Goal: Information Seeking & Learning: Find specific page/section

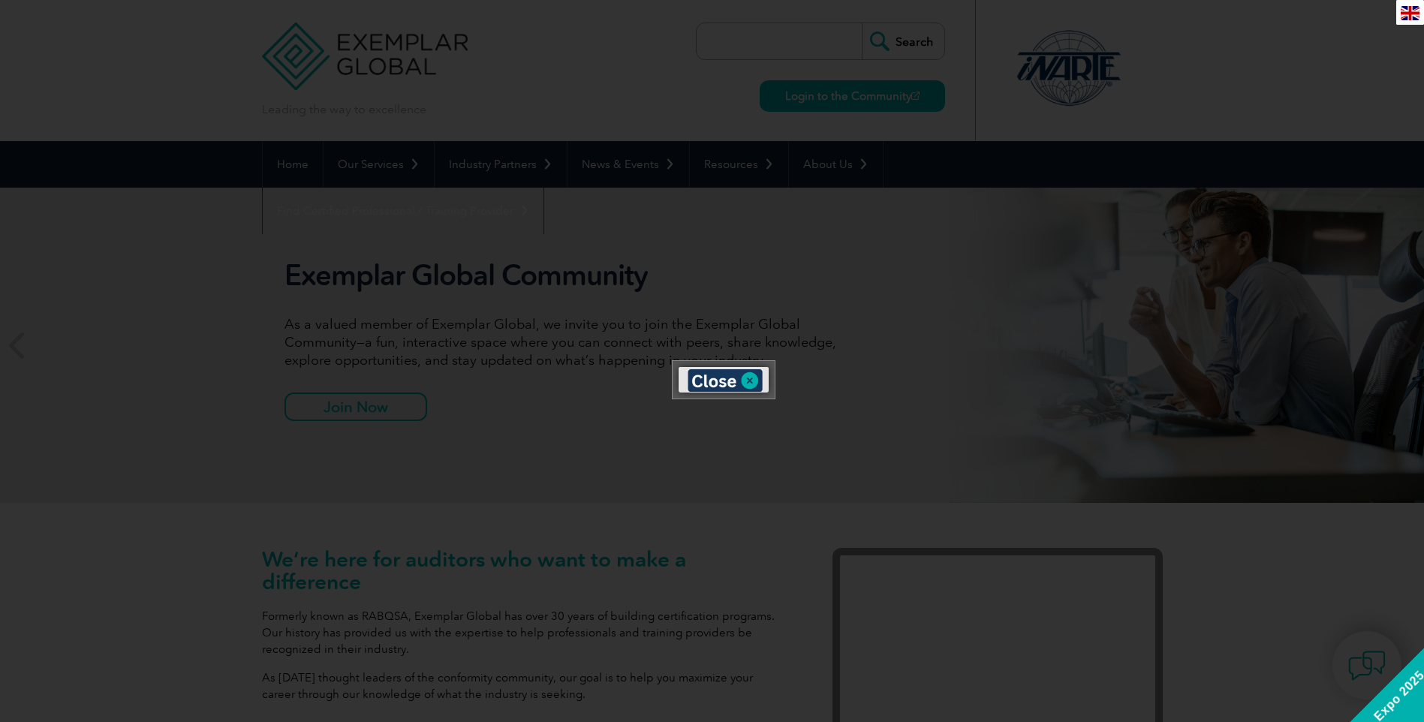
click at [946, 295] on div at bounding box center [712, 361] width 1424 height 722
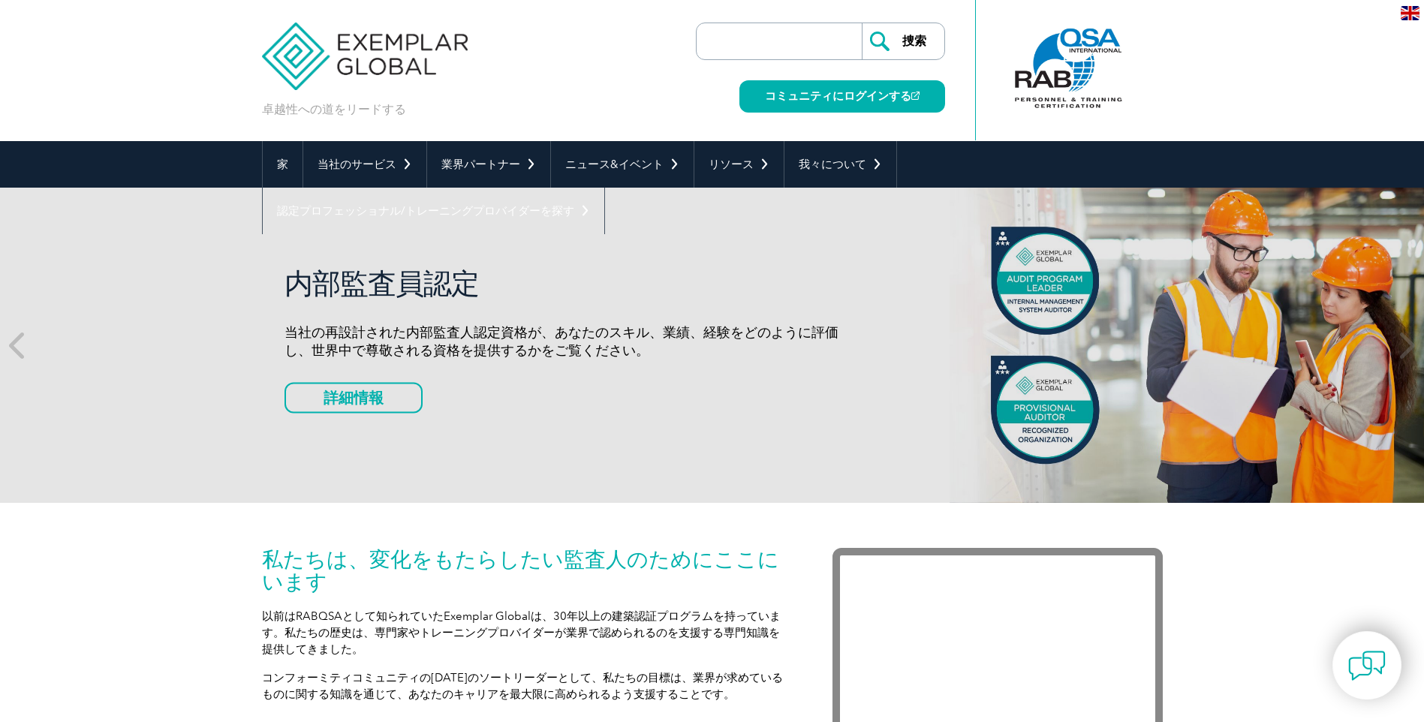
click at [782, 37] on input "search" at bounding box center [783, 41] width 158 height 36
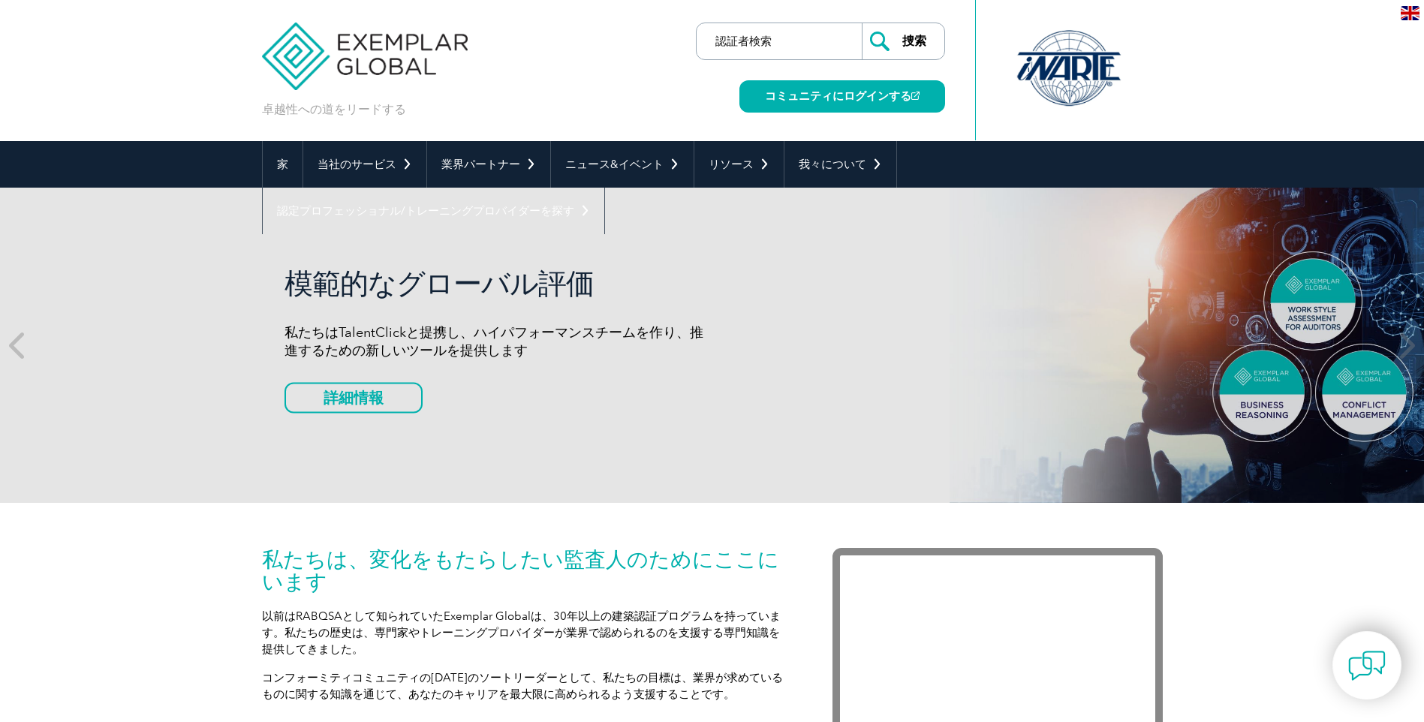
click at [862, 23] on input "Search" at bounding box center [903, 41] width 83 height 36
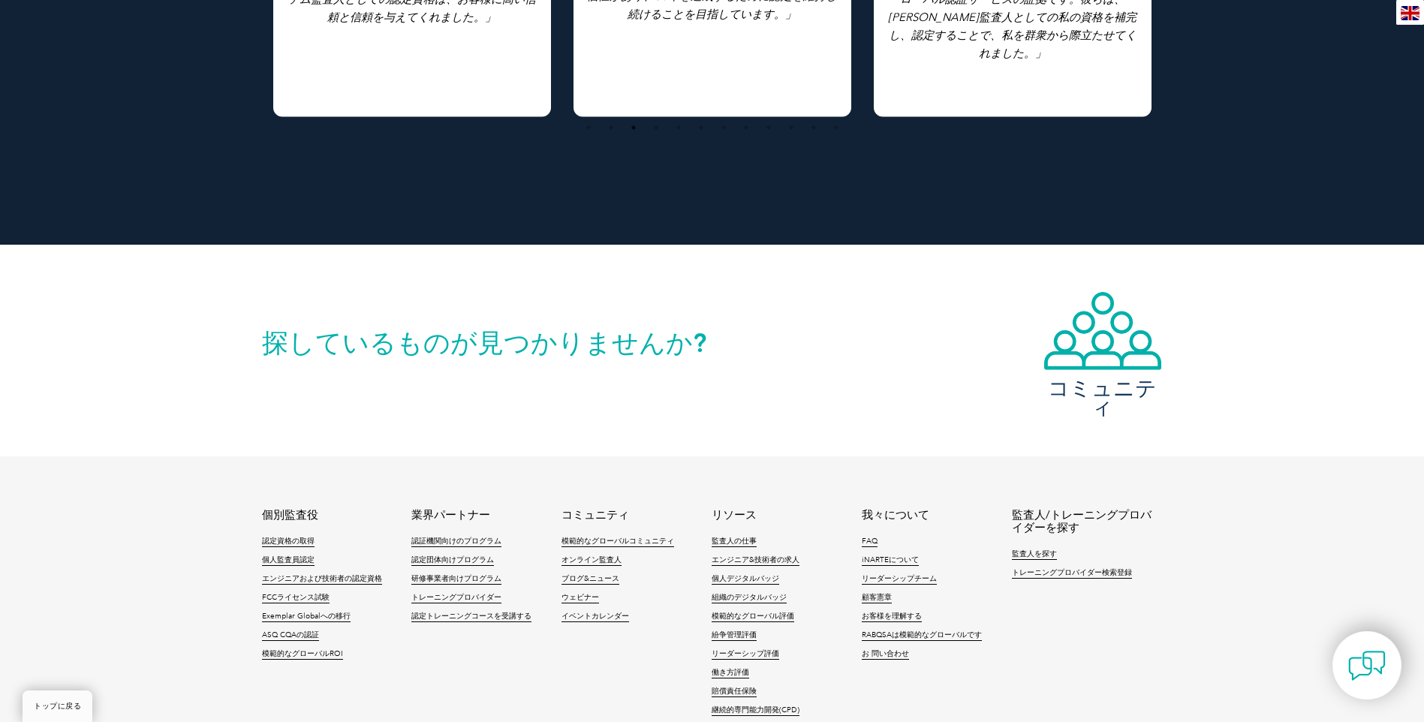
scroll to position [3358, 0]
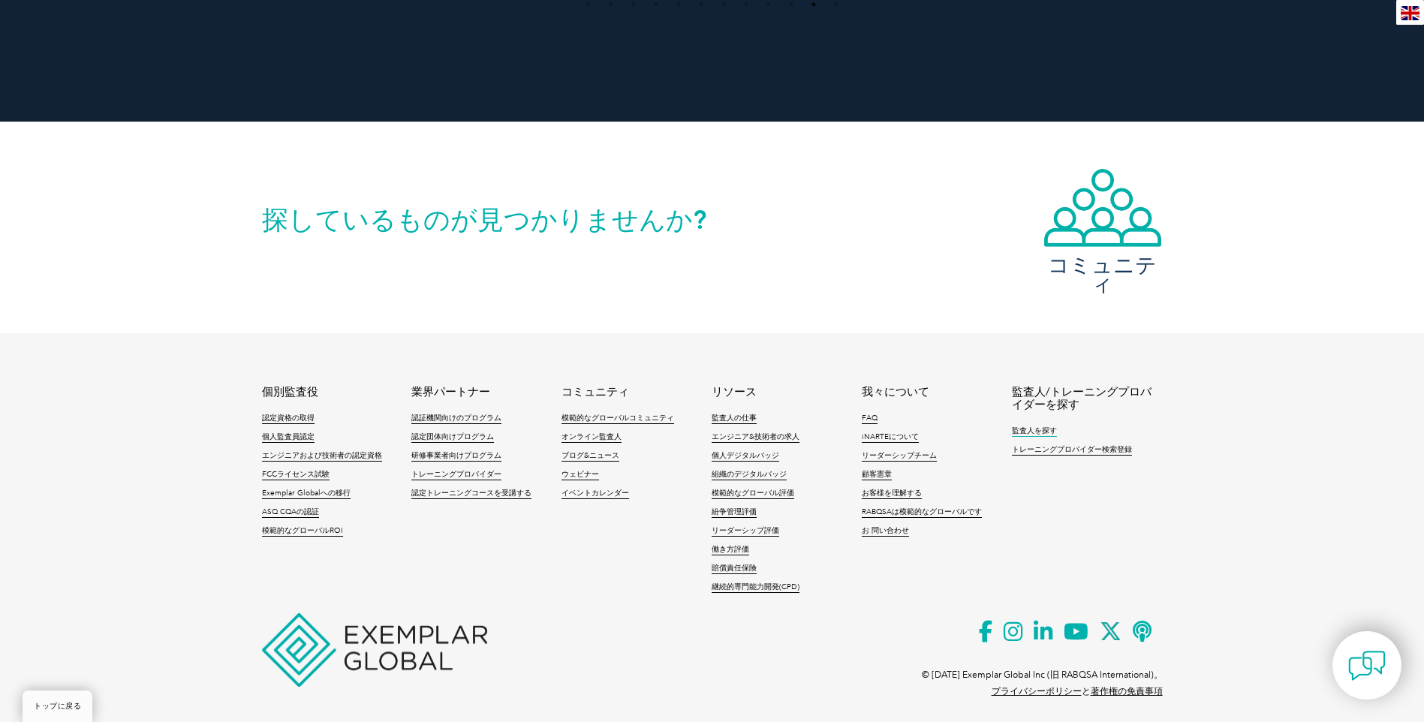
click at [1024, 426] on link "監査人を探す" at bounding box center [1034, 431] width 45 height 11
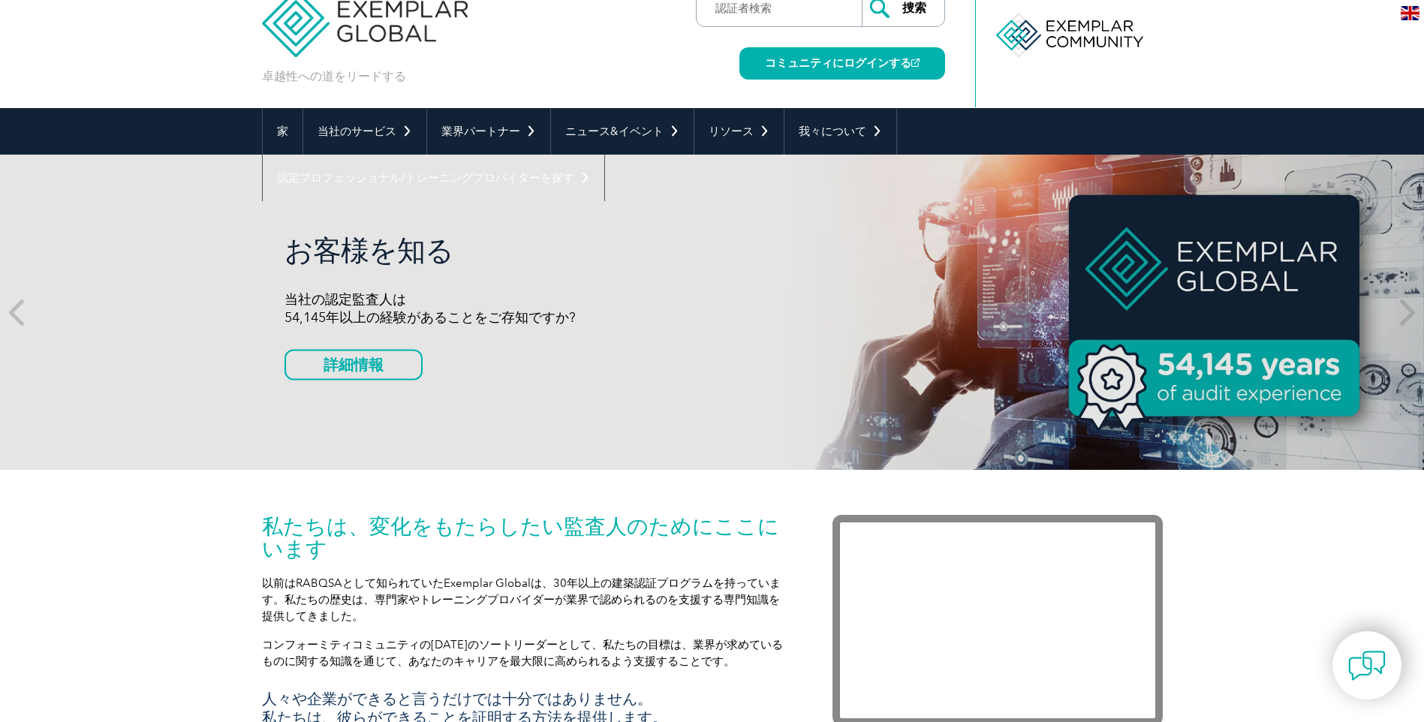
scroll to position [0, 0]
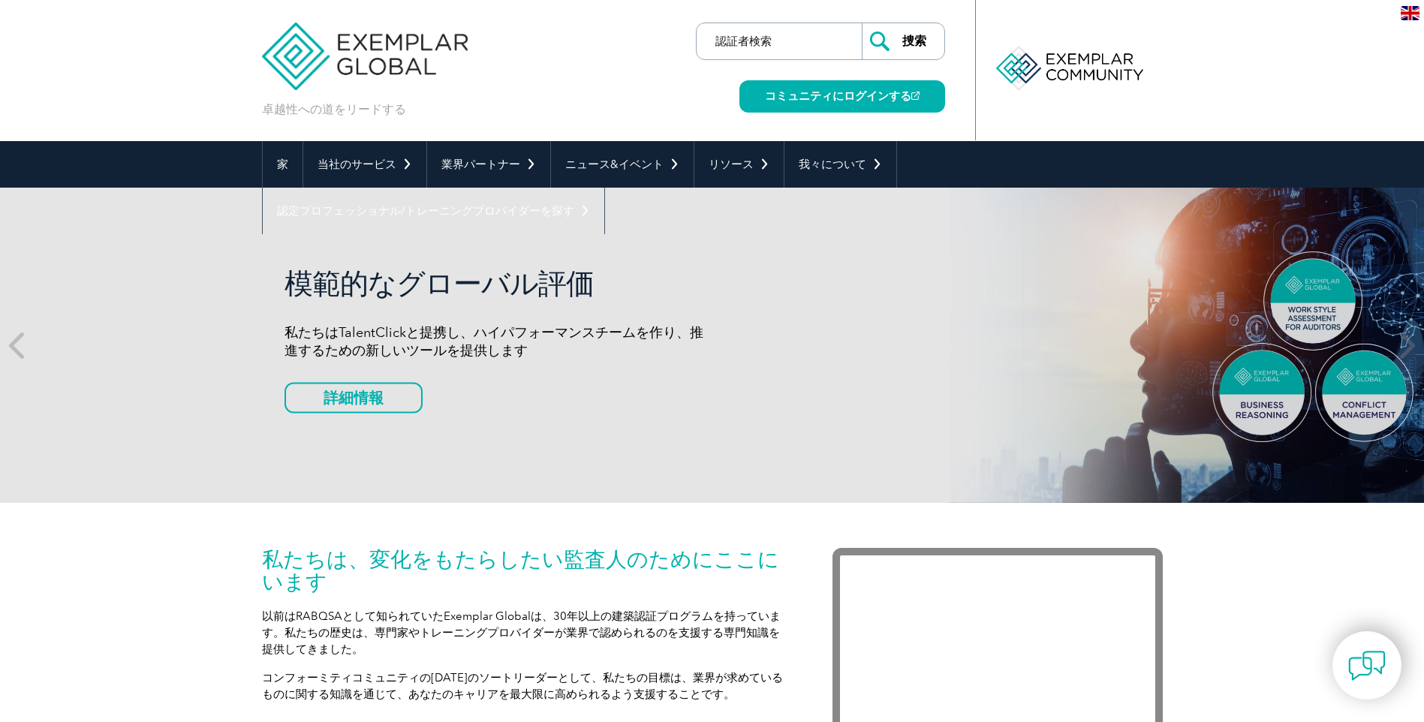
click at [791, 43] on input "認証者検索" at bounding box center [783, 41] width 158 height 36
type input "認"
paste input "Certified Directory"
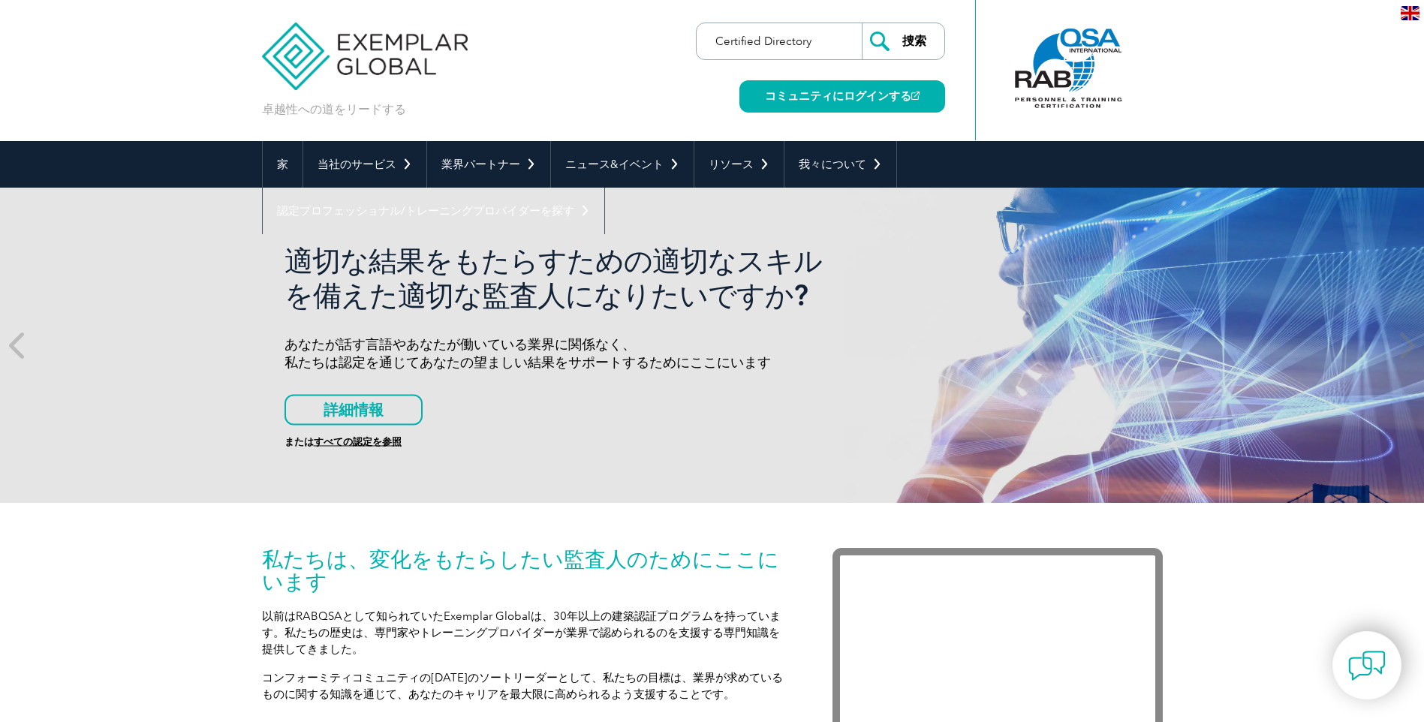
type input "Certified Directory"
click at [885, 36] on input "Search" at bounding box center [903, 41] width 83 height 36
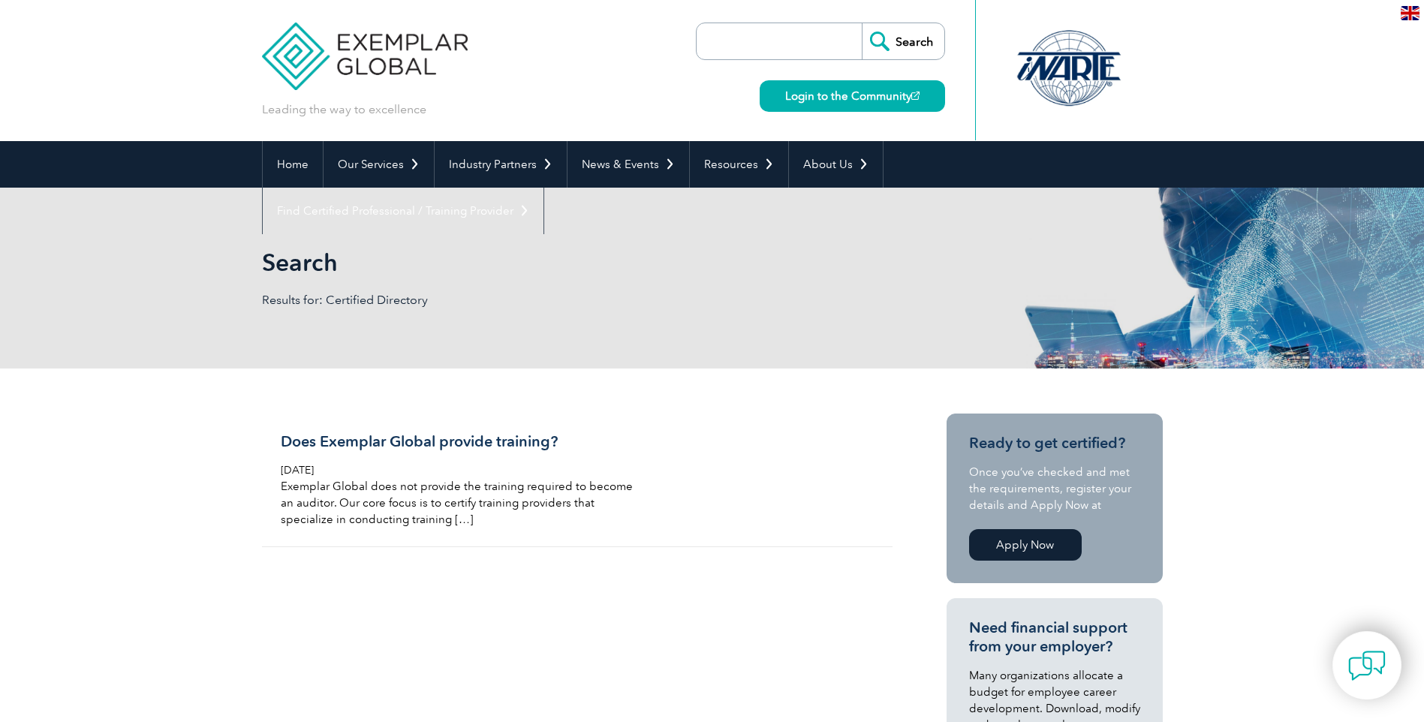
drag, startPoint x: 1197, startPoint y: 26, endPoint x: 1410, endPoint y: 6, distance: 214.0
click at [1410, 6] on img at bounding box center [1409, 13] width 19 height 14
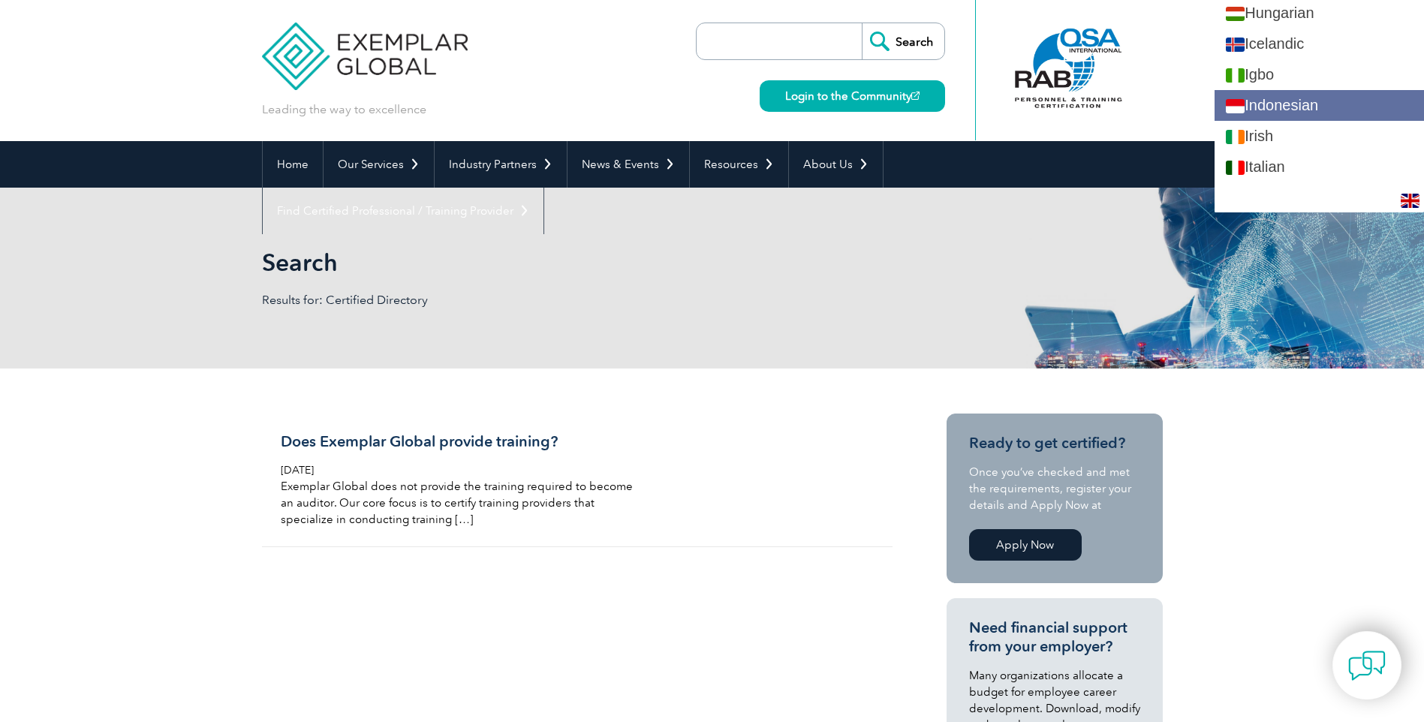
scroll to position [1201, 0]
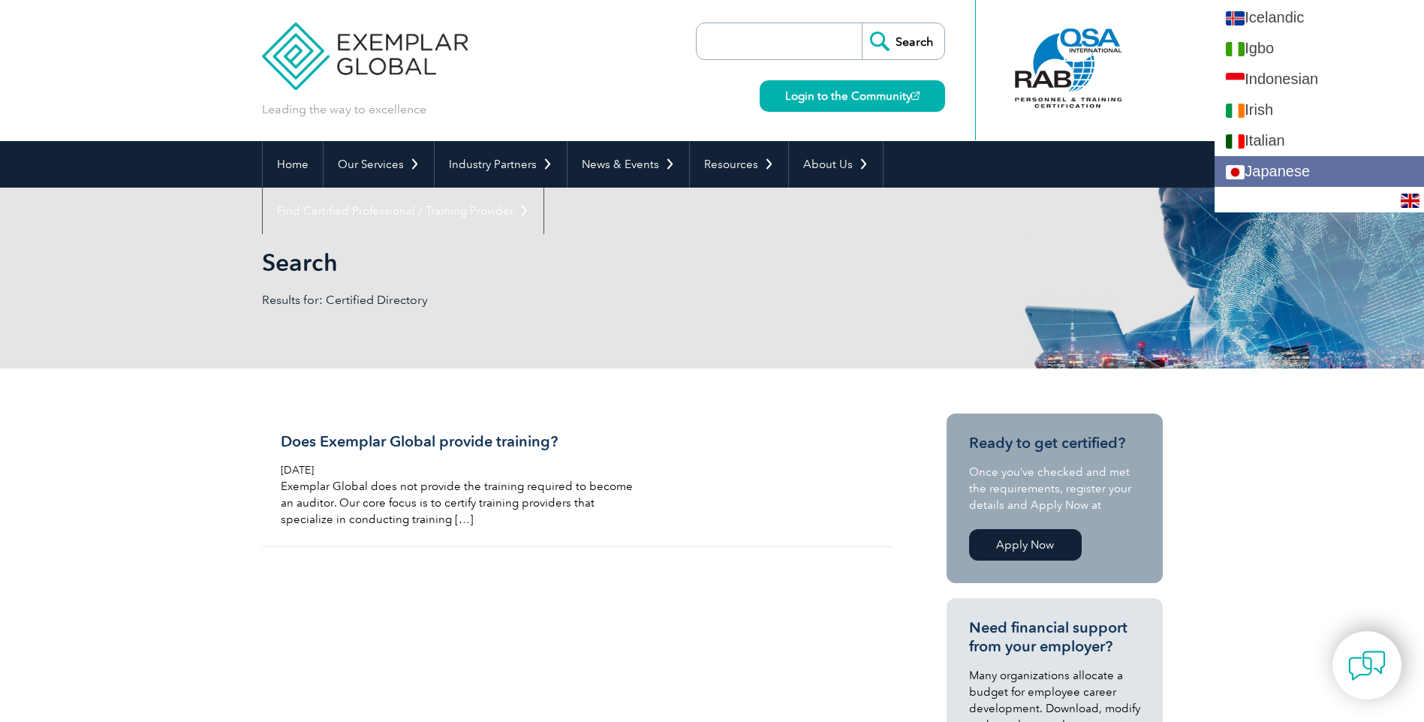
click at [1312, 169] on link "Japanese" at bounding box center [1318, 171] width 209 height 31
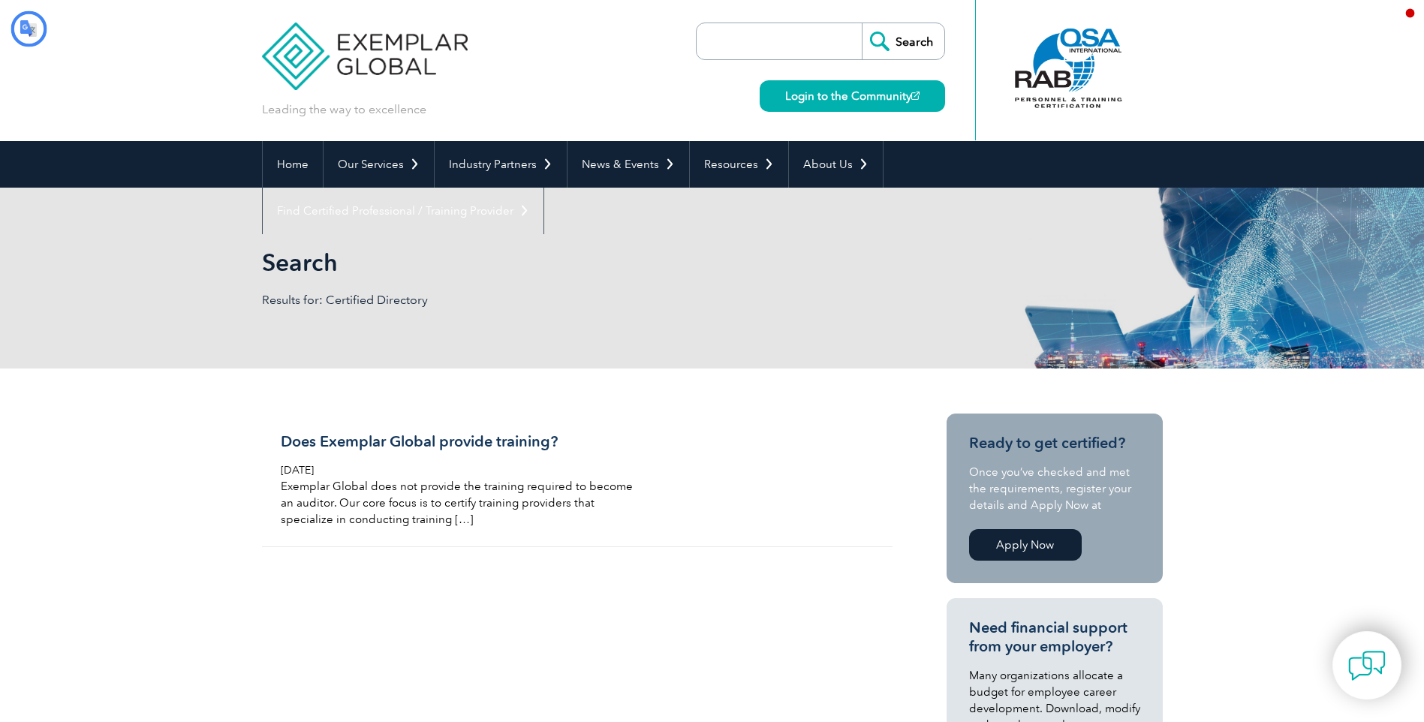
scroll to position [0, 0]
type input "検索"
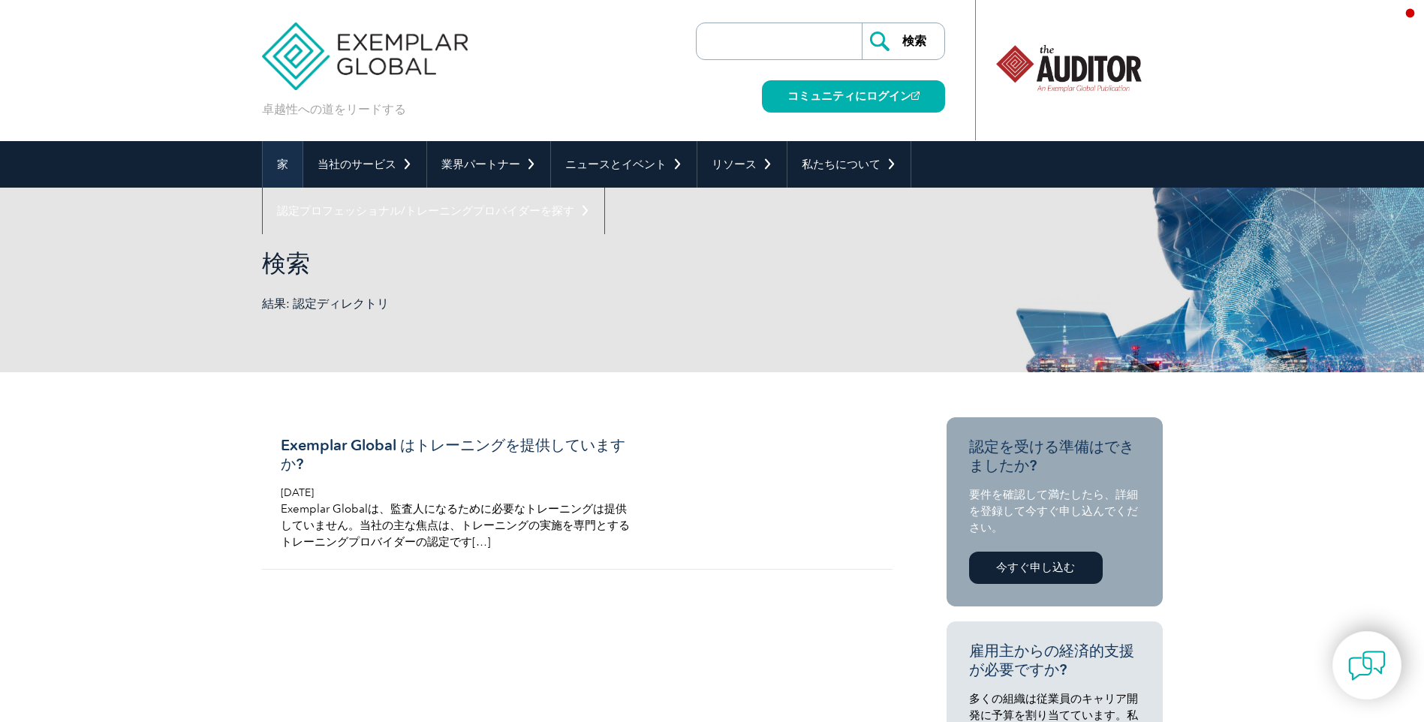
click at [287, 164] on font "家" at bounding box center [282, 165] width 11 height 14
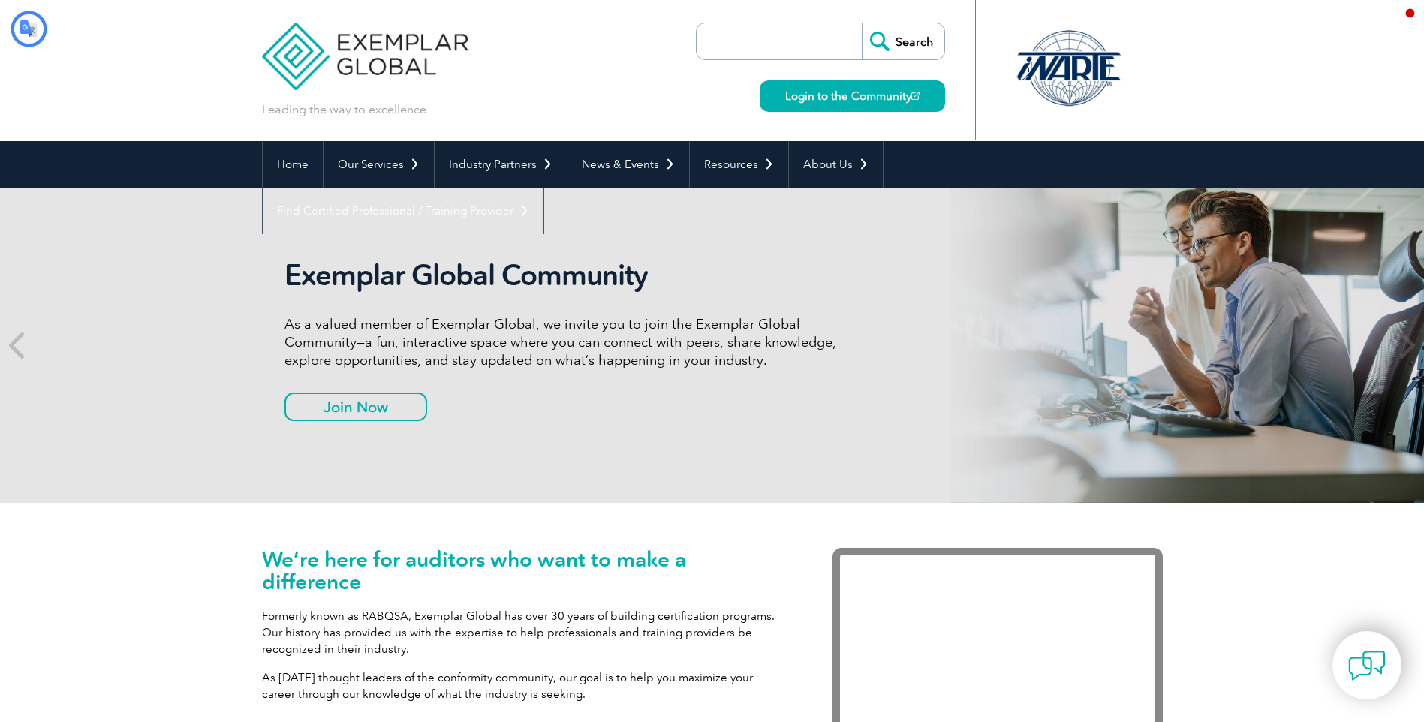
type input "検索"
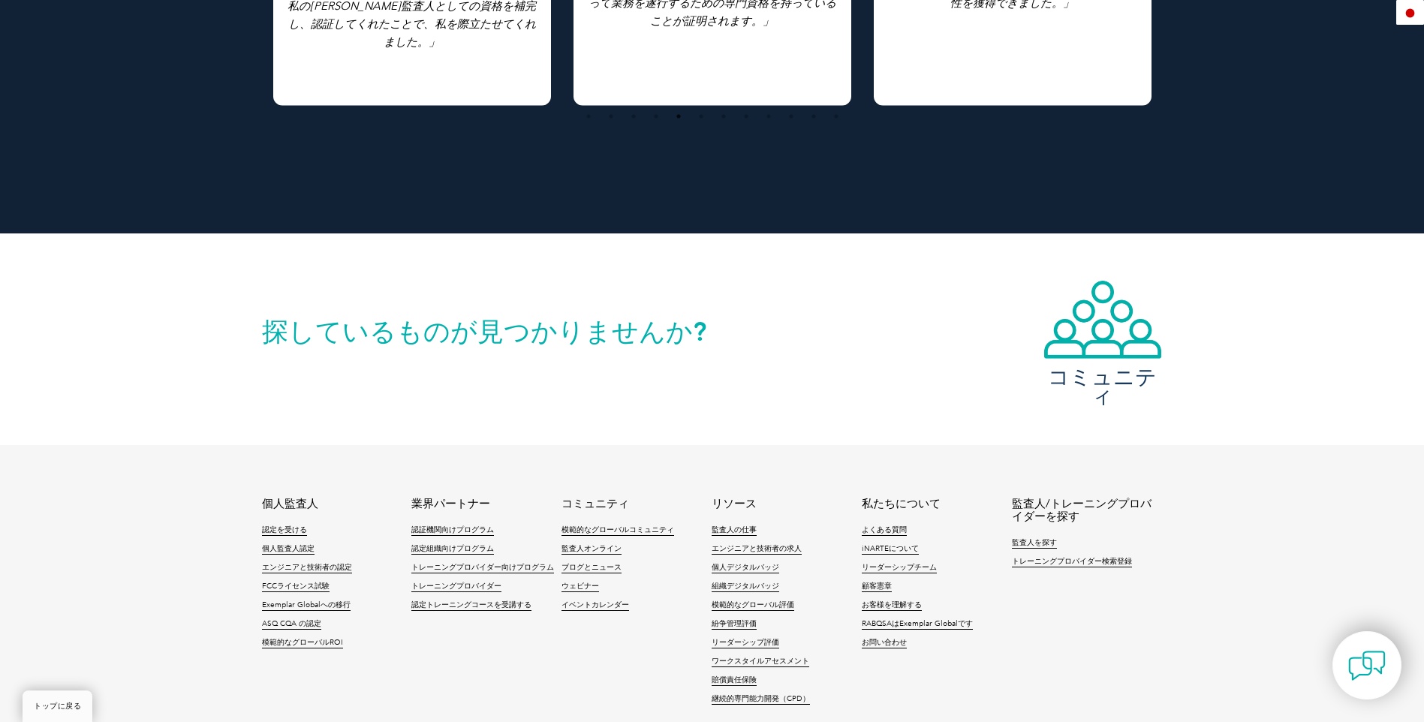
scroll to position [3342, 0]
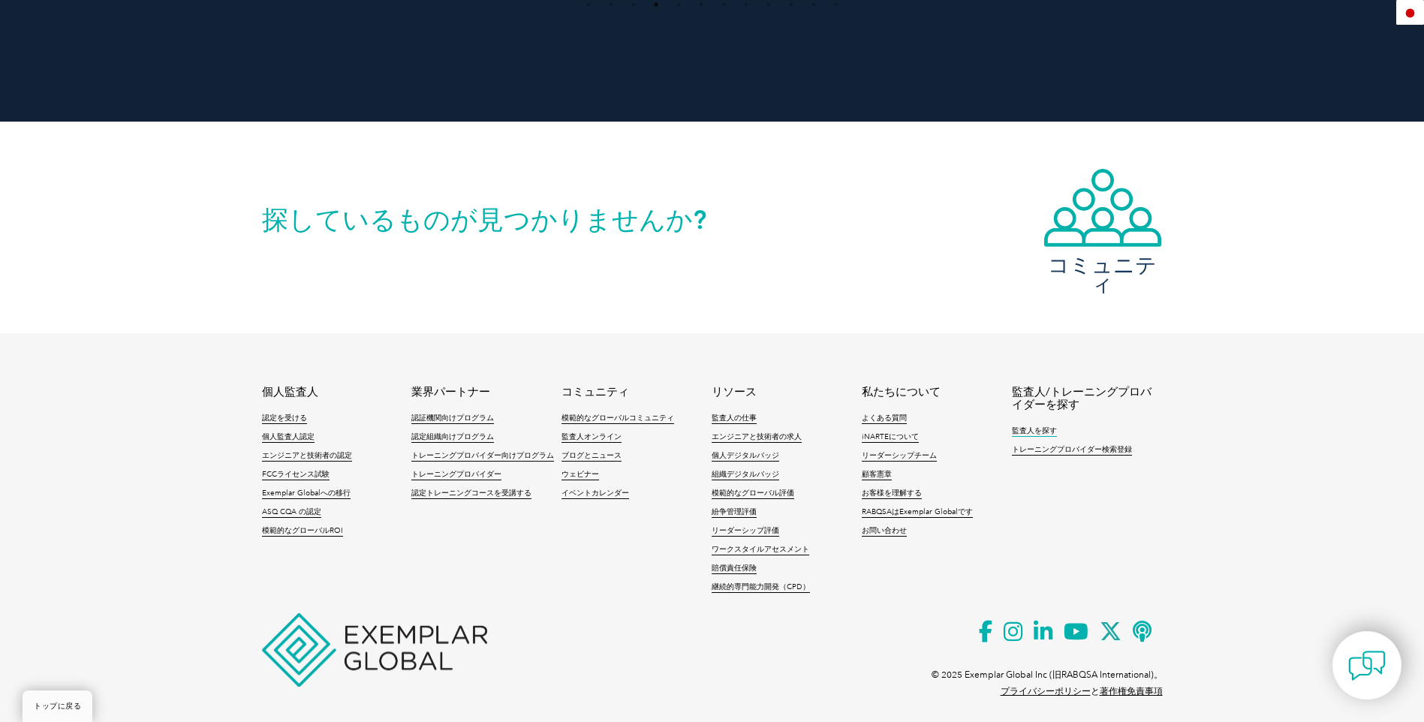
click at [1016, 426] on font "監査人を探す" at bounding box center [1034, 430] width 45 height 9
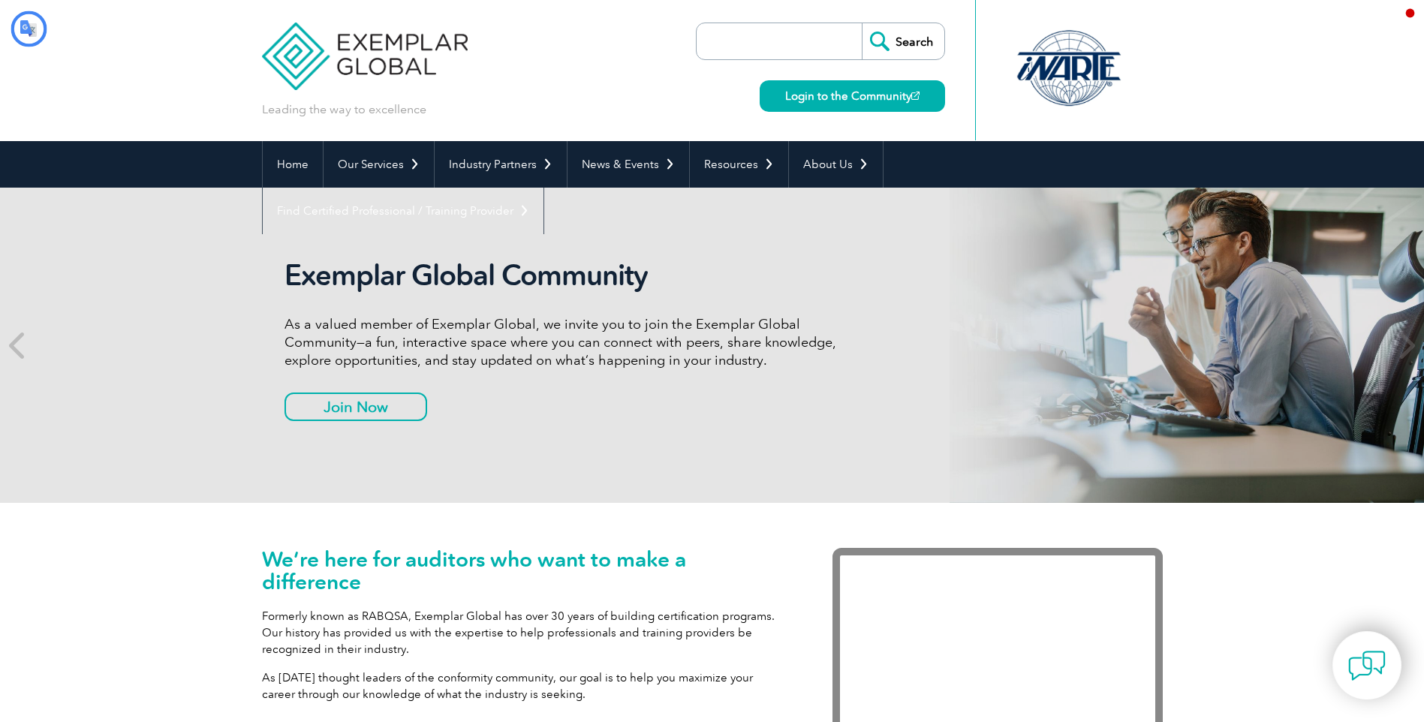
type input "検索"
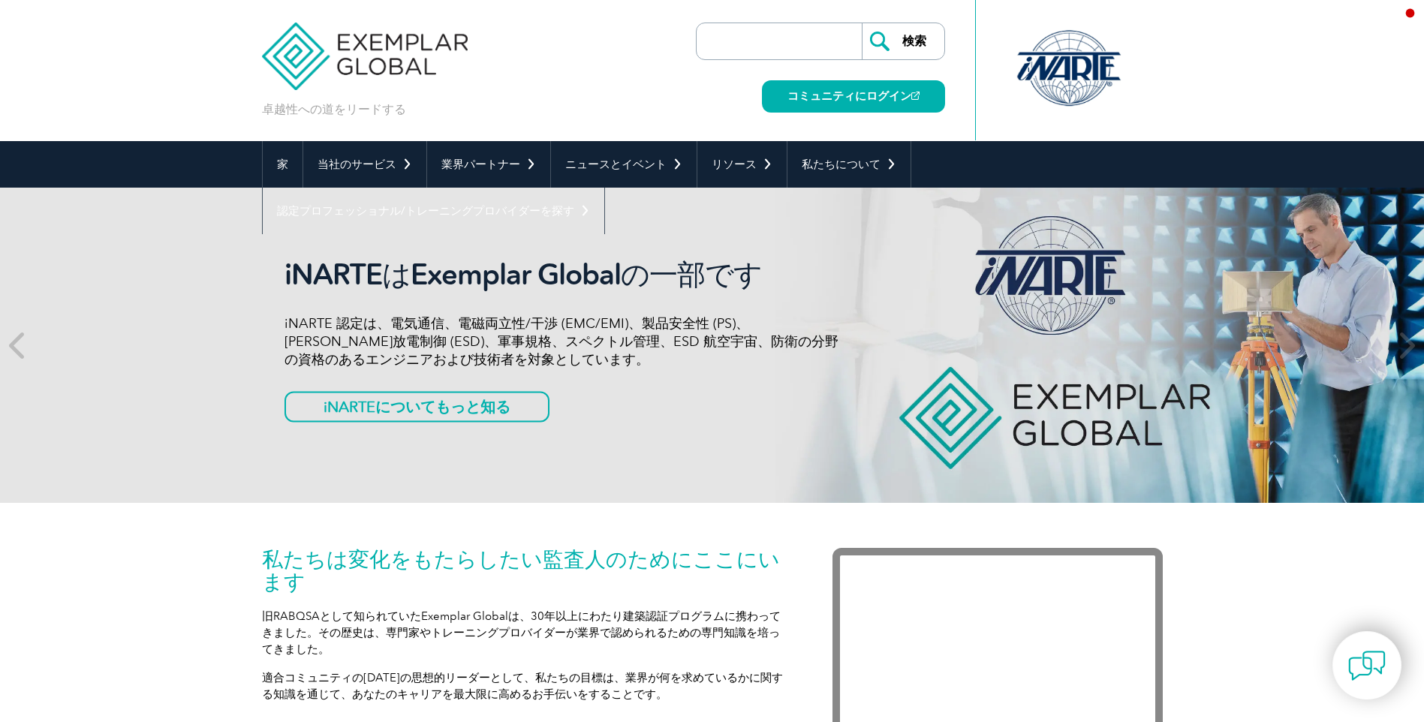
click at [1412, 11] on img at bounding box center [1409, 13] width 19 height 14
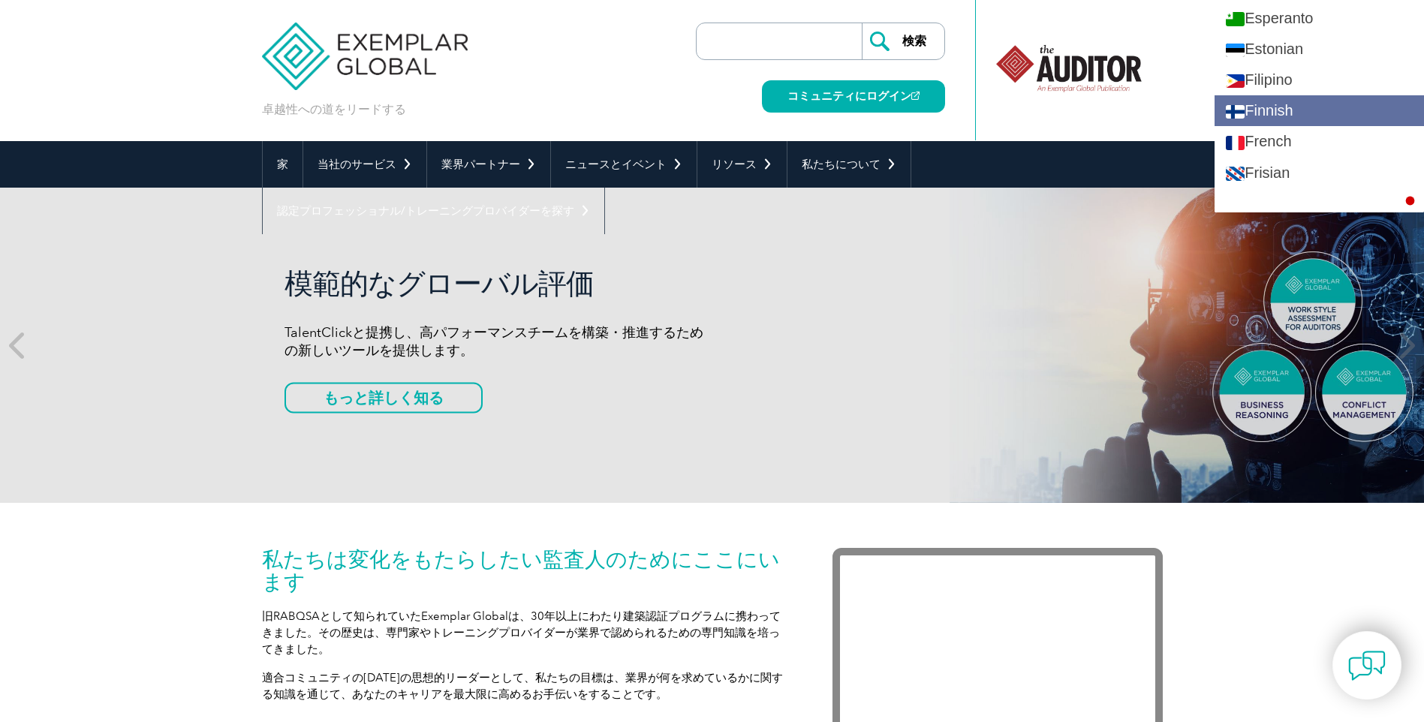
scroll to position [600, 0]
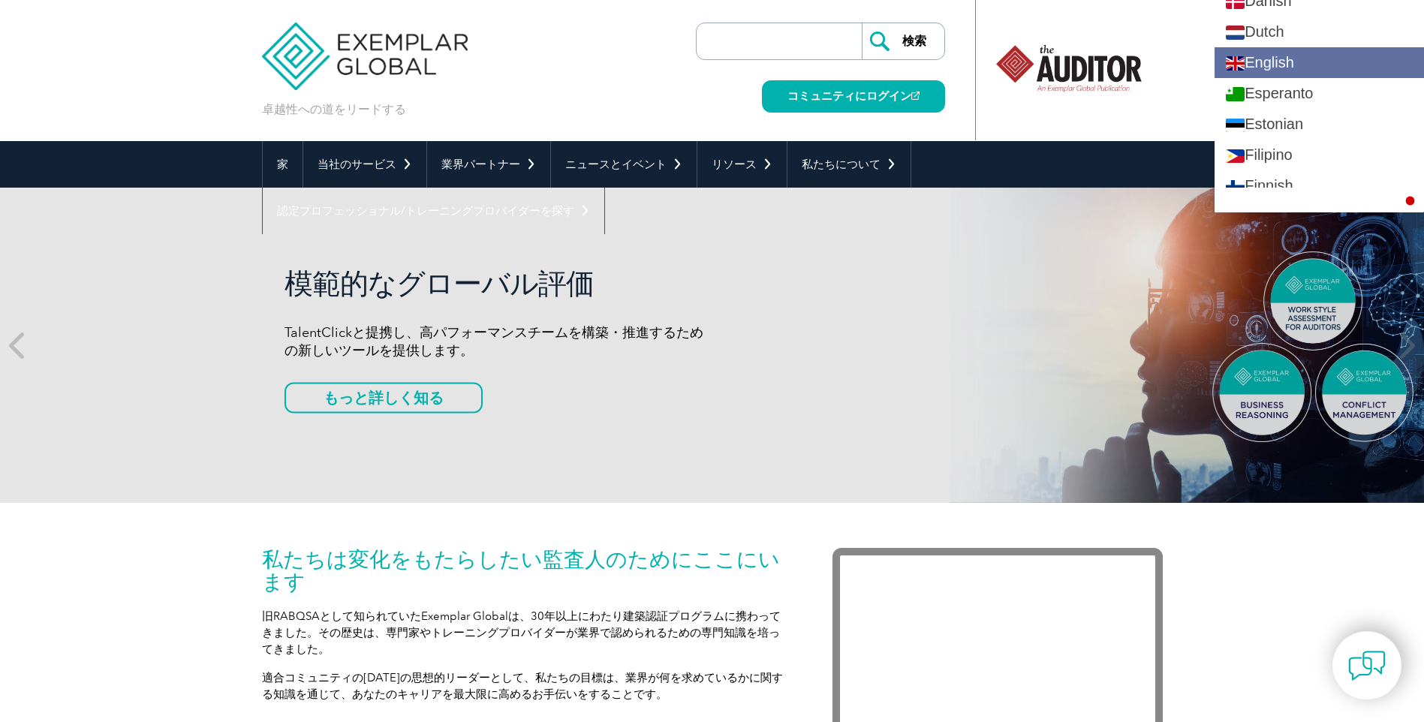
click at [1313, 64] on link "English" at bounding box center [1318, 62] width 209 height 31
type input "Search"
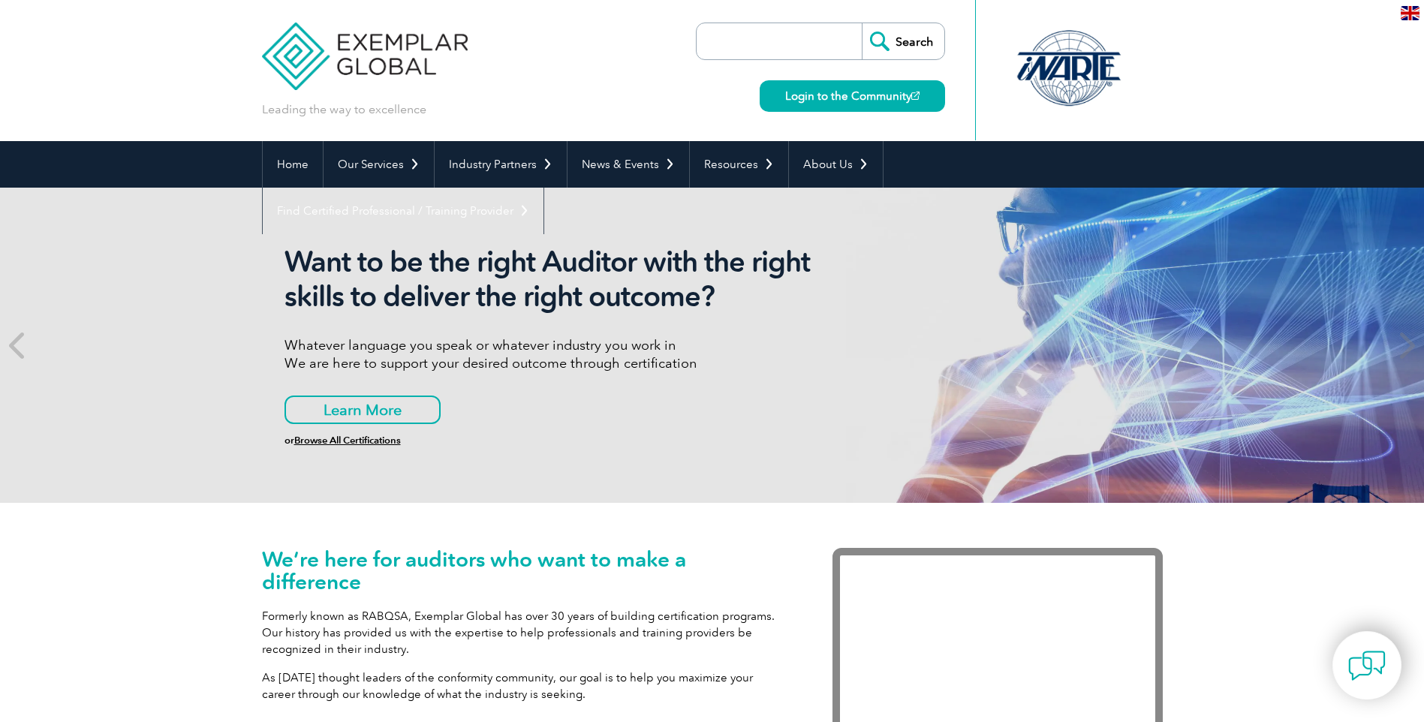
click at [736, 33] on input "search" at bounding box center [783, 41] width 158 height 36
paste input "Find a Certified Professional"
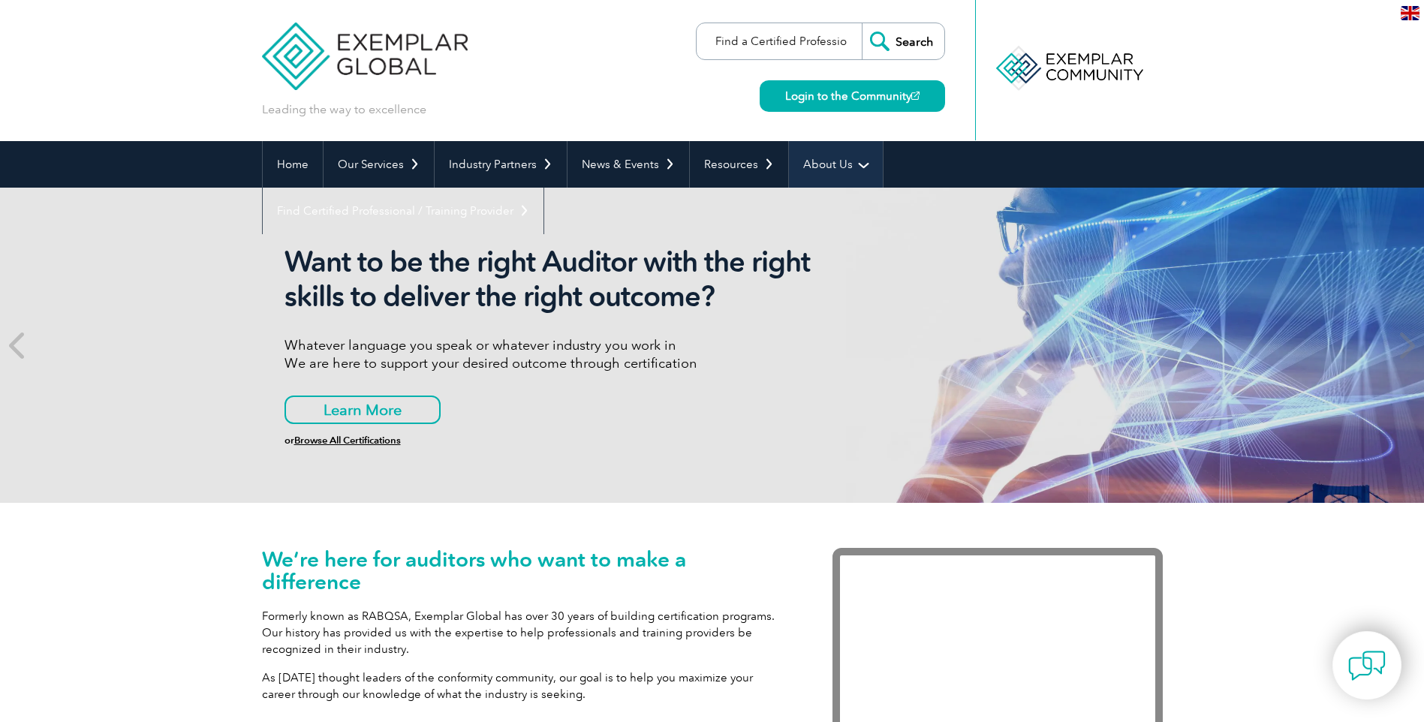
scroll to position [0, 11]
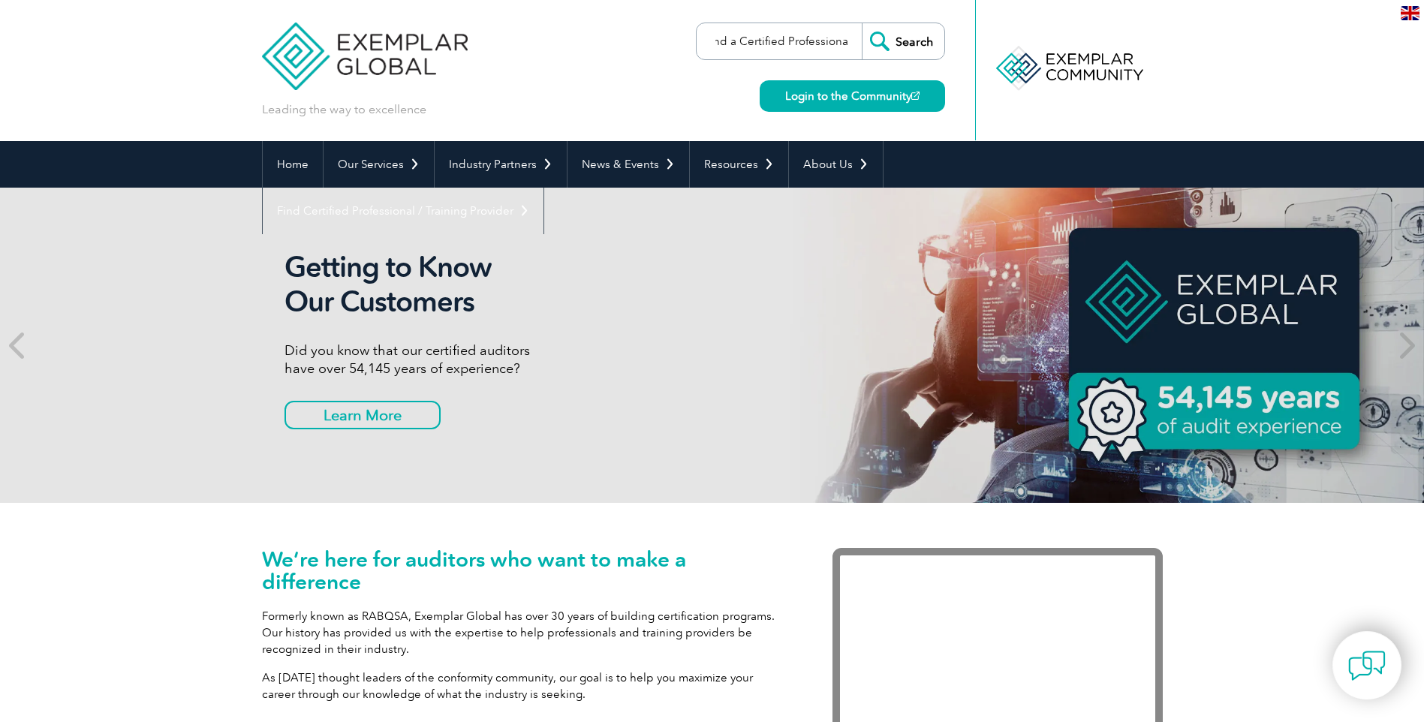
type input "Find a Certified Professional"
click at [902, 41] on input "Search" at bounding box center [903, 41] width 83 height 36
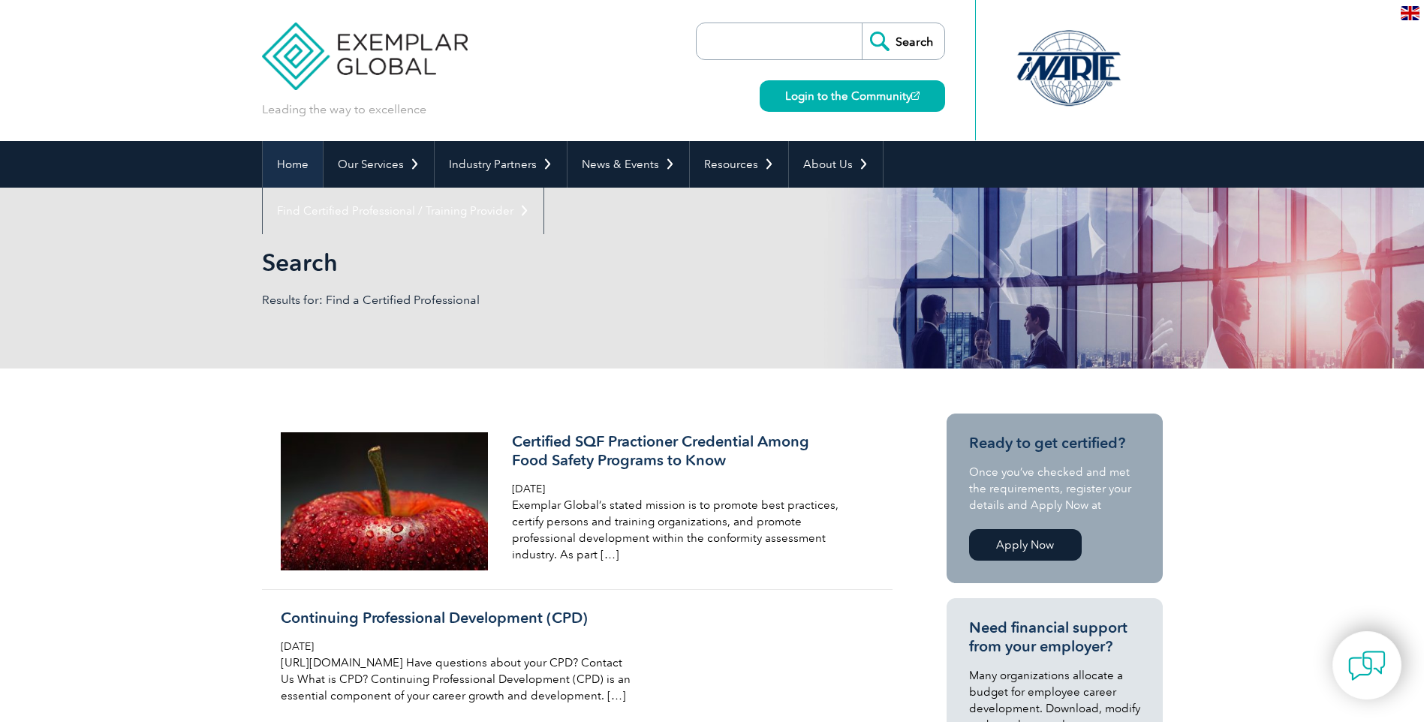
click at [285, 166] on link "Home" at bounding box center [293, 164] width 60 height 47
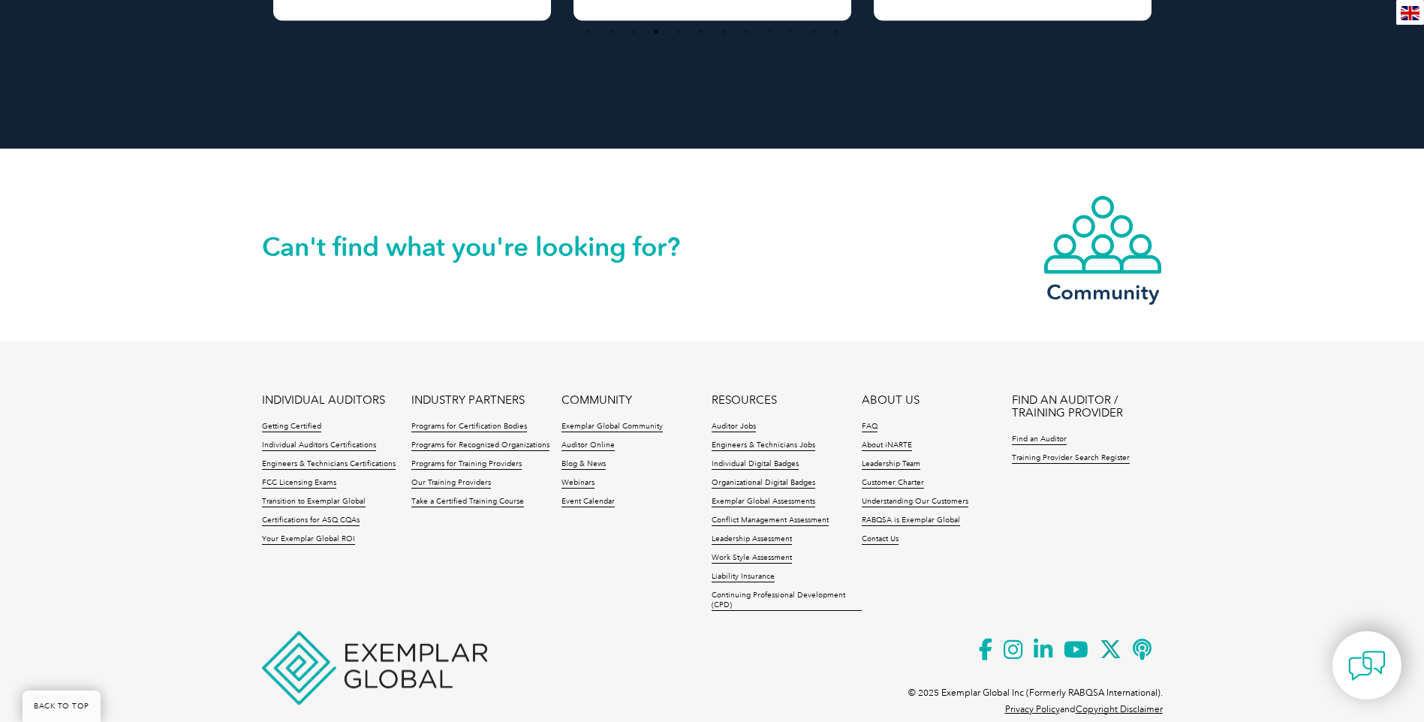
scroll to position [3377, 0]
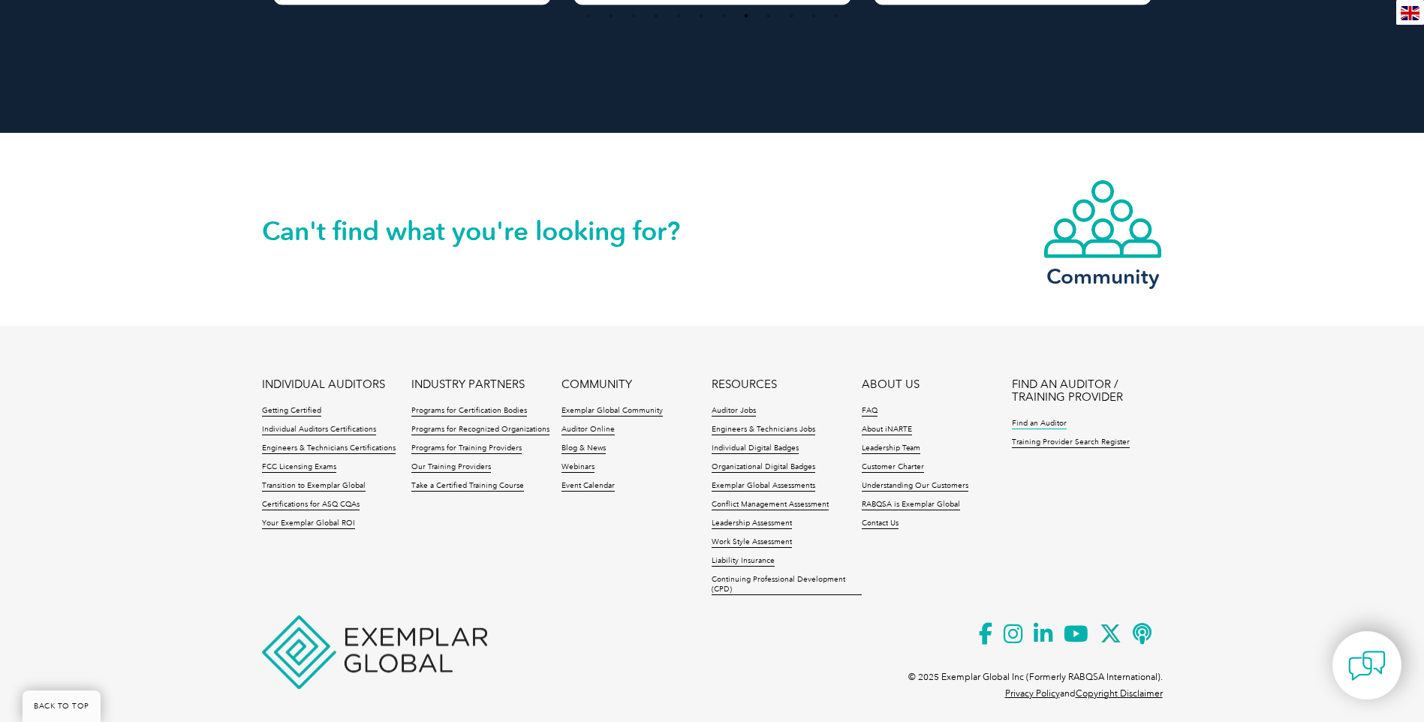
click at [1027, 422] on link "Find an Auditor" at bounding box center [1039, 424] width 55 height 11
